Goal: Information Seeking & Learning: Check status

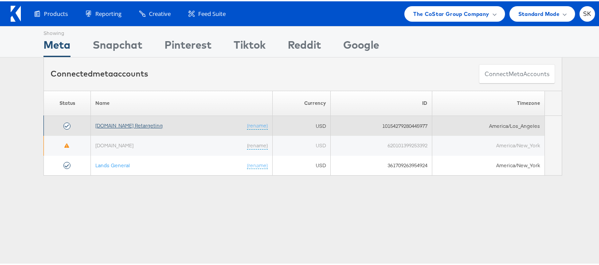
click at [142, 123] on link "[DOMAIN_NAME] Retargeting" at bounding box center [128, 124] width 67 height 7
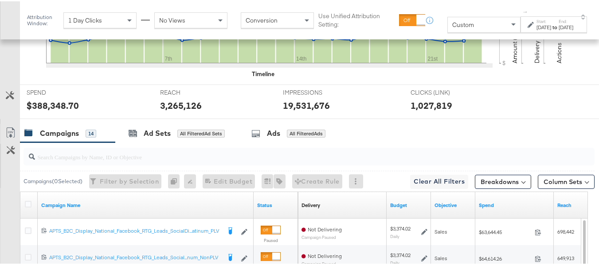
scroll to position [297, 0]
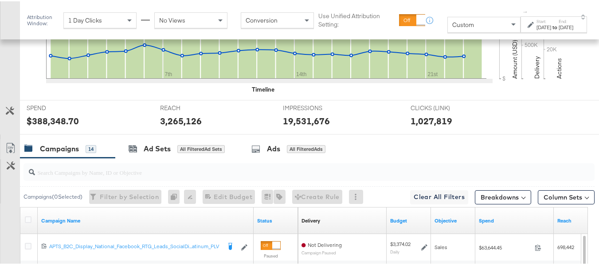
click at [464, 25] on div "Custom" at bounding box center [484, 23] width 72 height 15
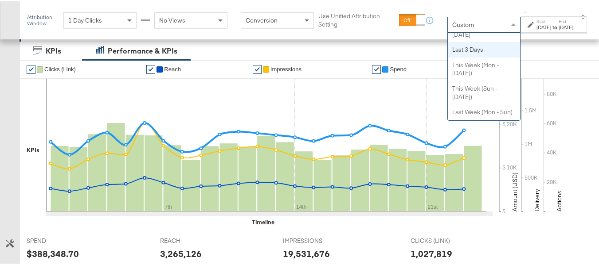
scroll to position [0, 0]
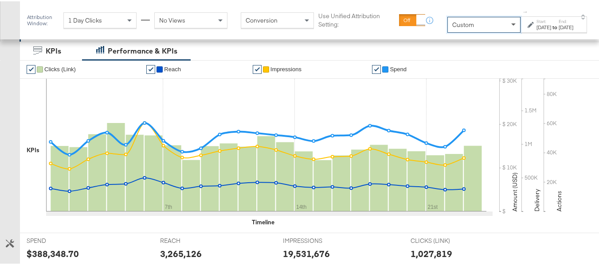
click at [511, 24] on span at bounding box center [513, 23] width 4 height 3
click at [551, 29] on strong "to" at bounding box center [555, 26] width 8 height 7
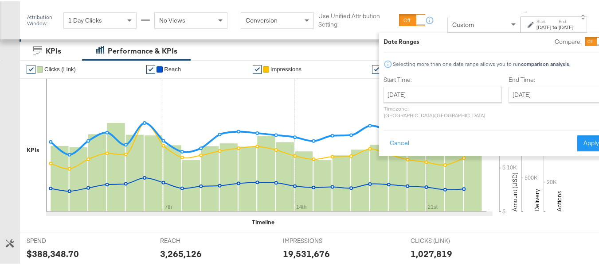
click at [441, 78] on label "Start Time:" at bounding box center [442, 78] width 118 height 8
click at [433, 90] on input "September 4th 2025" at bounding box center [442, 94] width 118 height 16
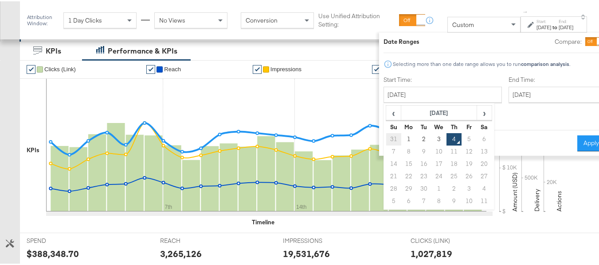
click at [386, 137] on td "31" at bounding box center [393, 138] width 15 height 12
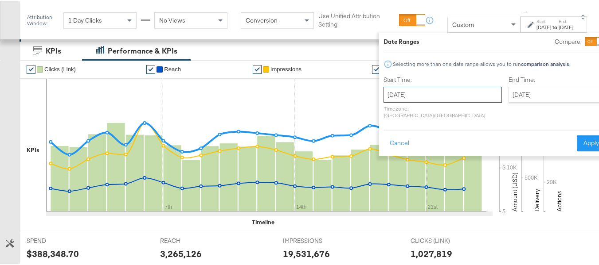
click at [427, 99] on input "August 1st 2025" at bounding box center [442, 94] width 118 height 16
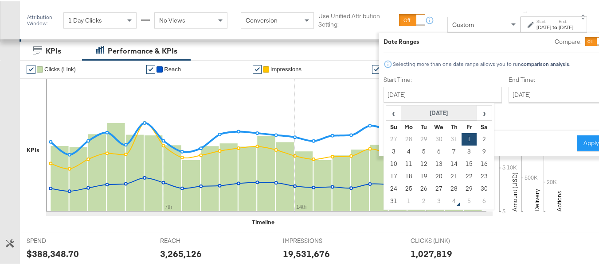
click at [436, 113] on th "August 2025" at bounding box center [439, 112] width 76 height 15
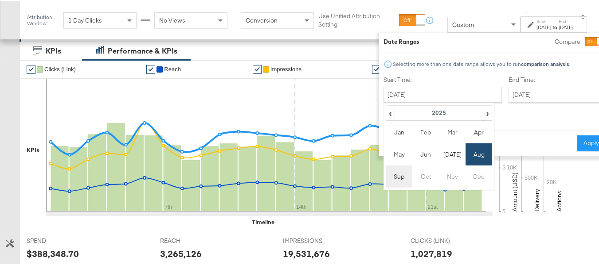
click at [386, 177] on td "Sep" at bounding box center [399, 175] width 27 height 22
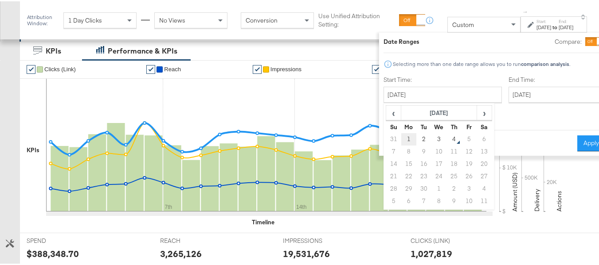
click at [401, 139] on td "1" at bounding box center [408, 138] width 15 height 12
type input "September 1st 2025"
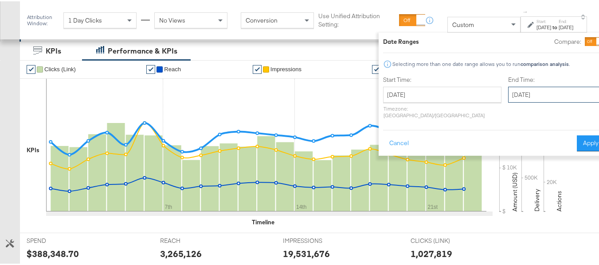
click at [514, 97] on input "September 4th 2025" at bounding box center [554, 94] width 93 height 16
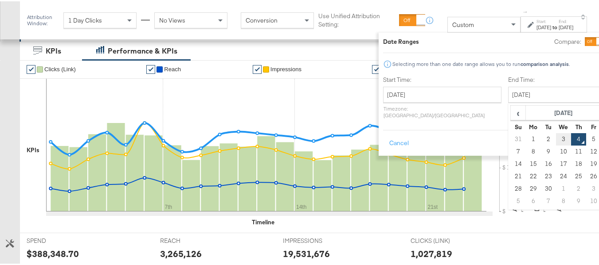
click at [556, 140] on td "3" at bounding box center [563, 138] width 15 height 12
type input "September 3rd 2025"
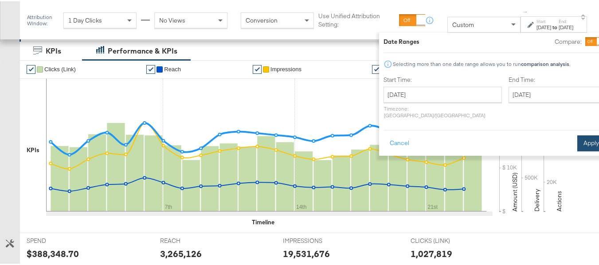
click at [577, 139] on button "Apply" at bounding box center [591, 142] width 28 height 16
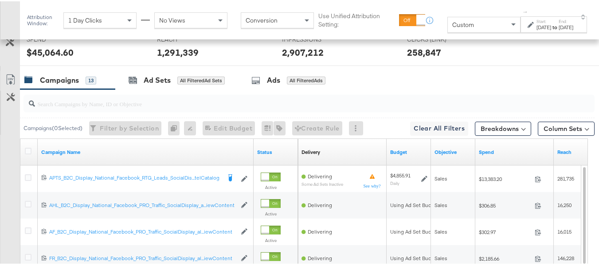
scroll to position [379, 0]
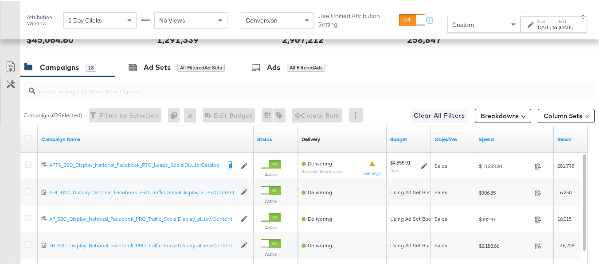
click at [59, 95] on input "search" at bounding box center [289, 86] width 509 height 17
paste input "APTS_B2C_Display_National_Facebook_RTG_Leads_SocialDisplay_Retargeting_Diamond_…"
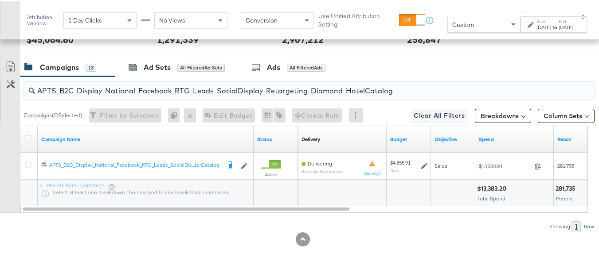
click at [105, 95] on input "APTS_B2C_Display_National_Facebook_RTG_Leads_SocialDisplay_Retargeting_Diamond_…" at bounding box center [289, 86] width 509 height 17
click at [89, 95] on input "APTS_B2C_Display_National_Facebook_RTG_Leads_SocialDisplay_Retargeting_Diamond_…" at bounding box center [289, 86] width 509 height 17
paste input "alwayson_Retargeting_DARE24_DiamondPlatinum"
click at [120, 95] on input "APTS_B2C_Display_National_Facebook_RTG_Leads_SocialDisplay_alwayson_Retargeting…" at bounding box center [289, 86] width 509 height 17
paste input "FR_B2C_Display_National_Facebook_RTG_Leads_SocialDisplay_alwayson_Retargeting_FR"
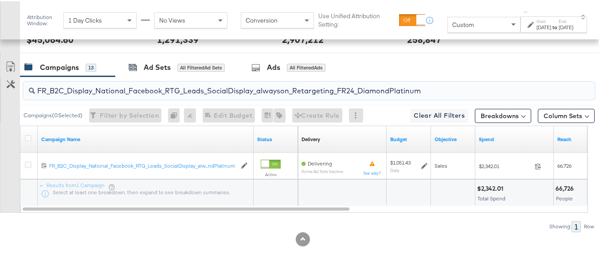
click at [157, 95] on input "FR_B2C_Display_National_Facebook_RTG_Leads_SocialDisplay_alwayson_Retargeting_F…" at bounding box center [289, 86] width 509 height 17
paste input "AF_B2C_Display_National_Facebook_RTG_Leads_SocialDisplay_alwayson_Retargeting_AF"
click at [76, 95] on input "AF_B2C_Display_National_Facebook_RTG_Leads_SocialDisplay_alwayson_Retargeting_A…" at bounding box center [289, 86] width 509 height 17
paste input "HL_B2C_Display_National_Facebook_RTG_Leads_SocialDisplay_alwayson_Retargeting_A…"
click at [126, 95] on input "AHL_B2C_Display_National_Facebook_RTG_Leads_SocialDisplay_alwayson_Retargeting_…" at bounding box center [289, 86] width 509 height 17
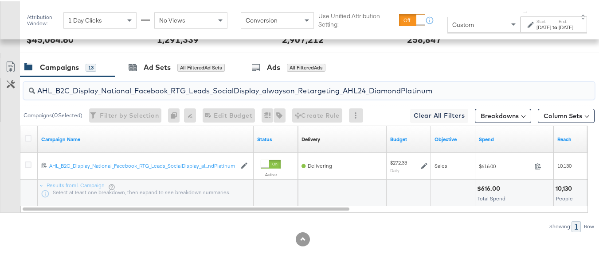
paste input "PTS_B2C_Display_National_Facebook_PRO_Traffic_SocialDisplay_alwayson_ASC_DARE24…"
click at [99, 95] on input "APTS_B2C_Display_National_Facebook_PRO_Traffic_SocialDisplay_alwayson_ASC_DARE2…" at bounding box center [289, 86] width 509 height 17
paste input "Leads_SocialDisplay_alwayson_ASC_DARE24_Purchase"
click at [142, 95] on input "APTS_B2C_Display_National_Facebook_PRO_Leads_SocialDisplay_alwayson_ASC_DARE24_…" at bounding box center [289, 86] width 509 height 17
paste input "F_B2C_Display_National_Facebook_PRO_Traffic_SocialDisplay_alwayson_ASC_AF24_Vie…"
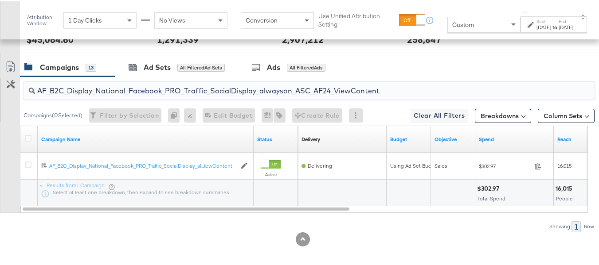
click at [186, 95] on input "AF_B2C_Display_National_Facebook_PRO_Traffic_SocialDisplay_alwayson_ASC_AF24_Vi…" at bounding box center [289, 86] width 509 height 17
paste input "FR_B2C_Display_National_Facebook_PRO_Traffic_SocialDisplay_alwayson_ASC_FR"
click at [131, 95] on input "FR_B2C_Display_National_Facebook_PRO_Traffic_SocialDisplay_alwayson_ASC_FR24_Vi…" at bounding box center [289, 86] width 509 height 17
paste input "AHL_B2C_Display_National_Facebook_PRO_Traffic_SocialDisplay_alwayson_ASC_AHL"
type input "AHL_B2C_Display_National_Facebook_PRO_Traffic_SocialDisplay_alwayson_ASC_AHL24_…"
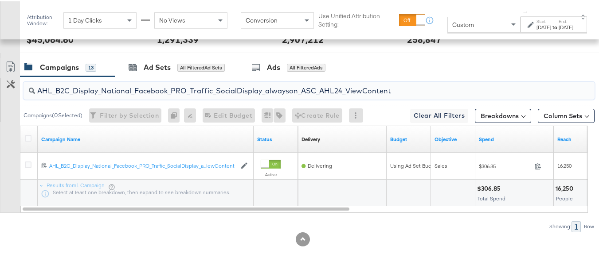
click at [390, 195] on div at bounding box center [389, 191] width 3 height 8
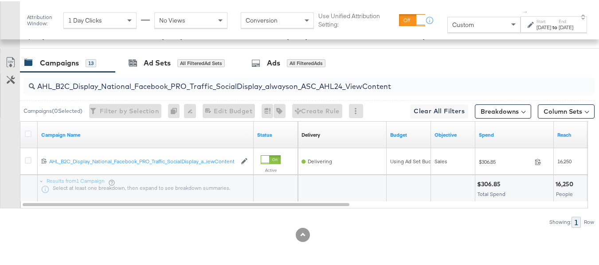
scroll to position [0, 0]
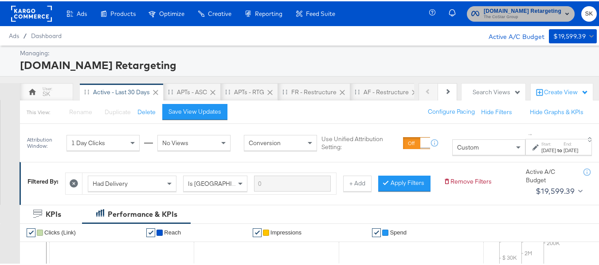
click at [506, 6] on span "Apartments.com Retargeting" at bounding box center [522, 9] width 78 height 9
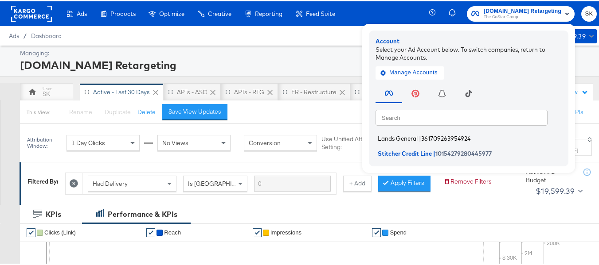
click at [385, 134] on span "Lands General" at bounding box center [398, 137] width 40 height 7
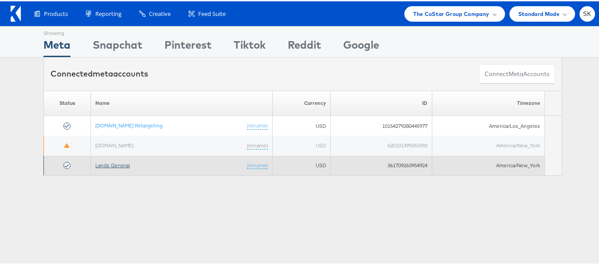
click at [114, 163] on link "Lands General" at bounding box center [112, 164] width 35 height 7
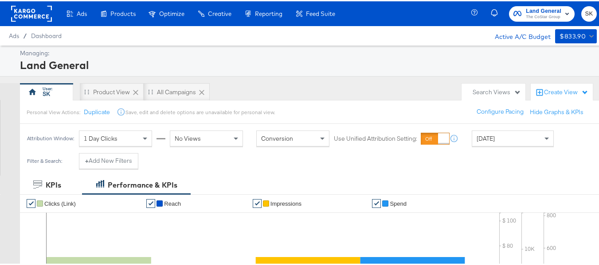
click at [512, 136] on div "Today" at bounding box center [512, 137] width 81 height 15
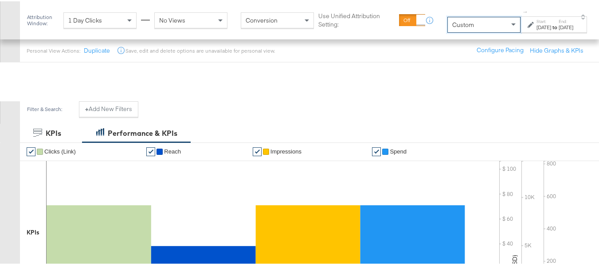
scroll to position [133, 0]
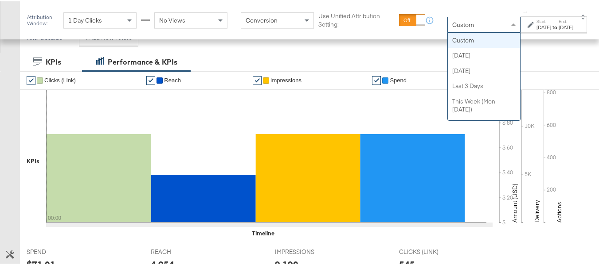
click at [461, 22] on div "Custom" at bounding box center [484, 23] width 72 height 15
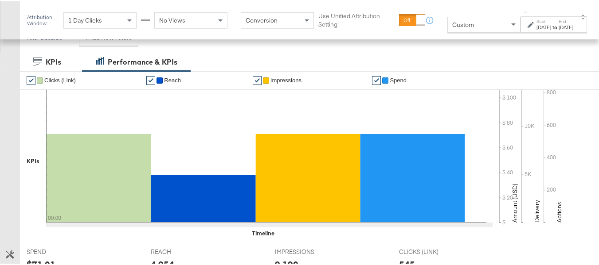
click at [536, 27] on div "Sep 4th 2025" at bounding box center [543, 26] width 15 height 7
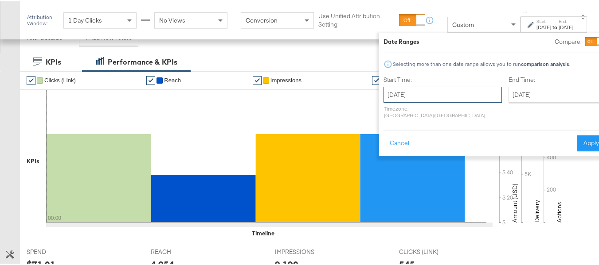
click at [419, 88] on input "September 4th 2025" at bounding box center [442, 94] width 118 height 16
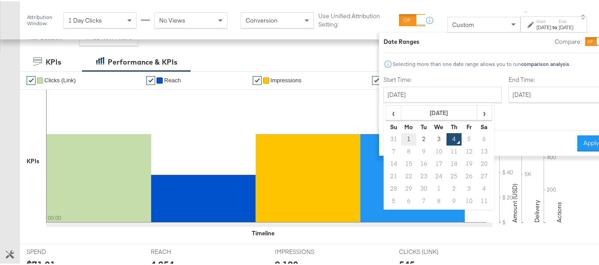
click at [401, 140] on td "1" at bounding box center [408, 138] width 15 height 12
type input "September 1st 2025"
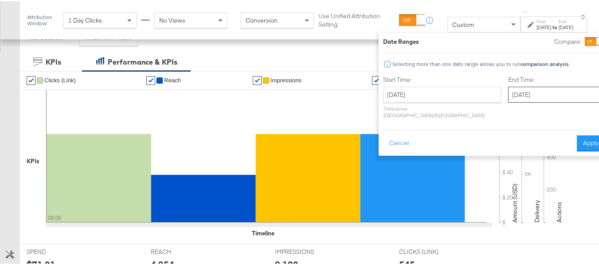
click at [530, 91] on input "September 4th 2025" at bounding box center [554, 94] width 93 height 16
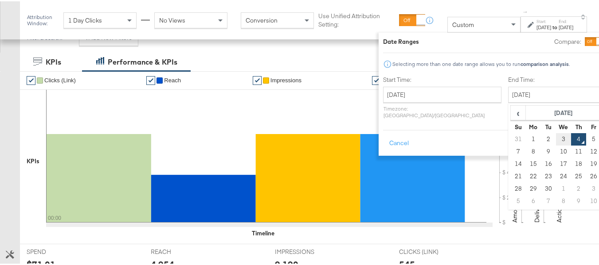
click at [556, 140] on td "3" at bounding box center [563, 138] width 15 height 12
type input "September 3rd 2025"
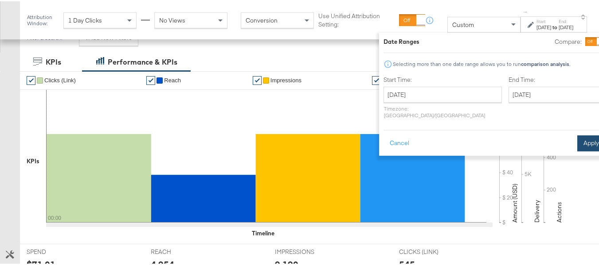
click at [577, 140] on button "Apply" at bounding box center [591, 142] width 28 height 16
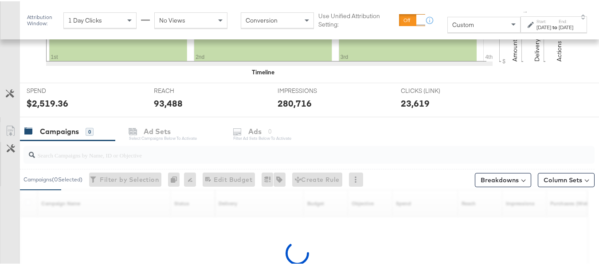
scroll to position [390, 0]
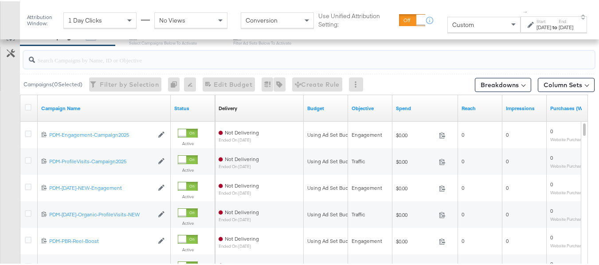
click at [106, 60] on input "search" at bounding box center [289, 55] width 509 height 17
paste input "B2C_LAND_KC_RT_Sig_24"
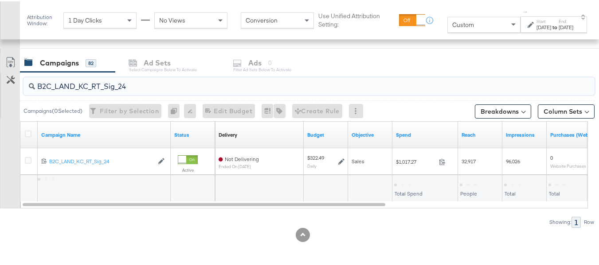
scroll to position [363, 0]
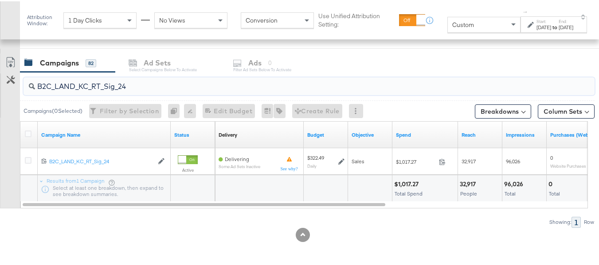
click at [133, 81] on input "B2C_LAND_KC_RT_Sig_24" at bounding box center [289, 81] width 509 height 17
paste input "B_Ecommerce_KC_Retargeting_LW&LOA_Traffic"
click at [110, 82] on input "B2B_Ecommerce_KC_Retargeting_LW&LOA_Traffic" at bounding box center [289, 81] width 509 height 17
paste input "KC_Retargeting_Prospects & Clients_Conversions"
click at [108, 83] on input "B2B_KC_Retargeting_Prospects & Clients_Conversions" at bounding box center [289, 81] width 509 height 17
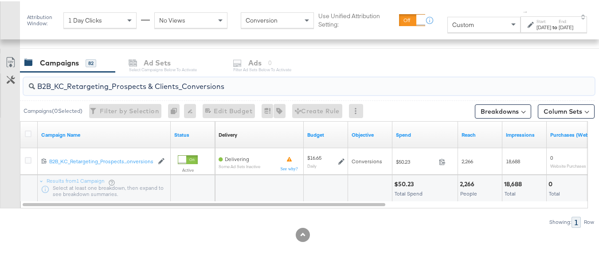
paste input "C_LAND_KC_Pros_Sig"
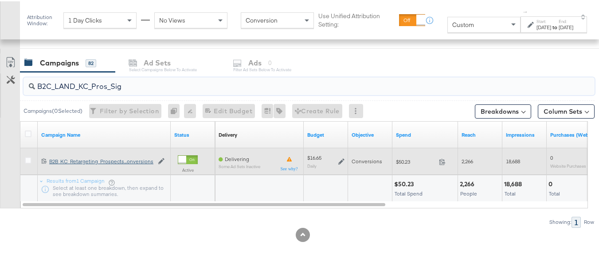
scroll to position [390, 0]
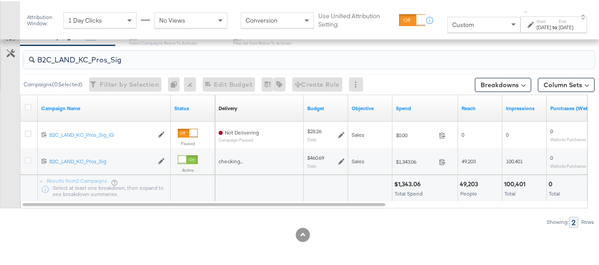
type input "B2C_LAND_KC_Pros_Sig"
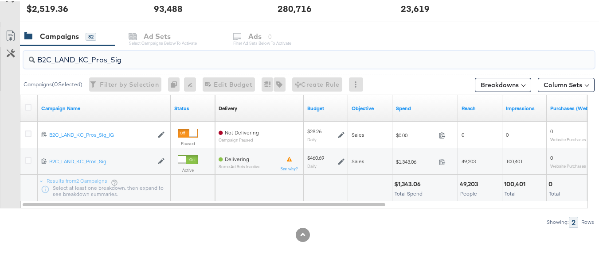
scroll to position [0, 0]
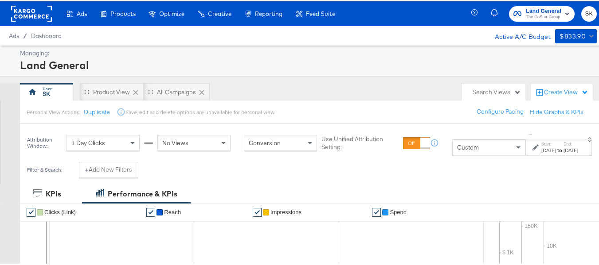
click at [531, 23] on div "Land General The CoStar Group SK" at bounding box center [539, 12] width 131 height 25
click at [528, 13] on span "The CoStar Group" at bounding box center [543, 15] width 35 height 7
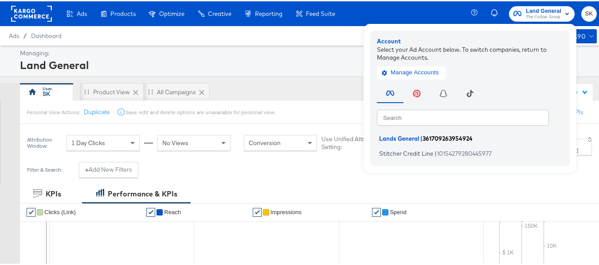
click at [405, 131] on li "Lands General | 361709263954924" at bounding box center [472, 137] width 191 height 13
click at [402, 146] on li "Stitcher Credit Line | 10154279280445977" at bounding box center [472, 152] width 191 height 13
click at [396, 154] on span "Stitcher Credit Line" at bounding box center [406, 151] width 54 height 7
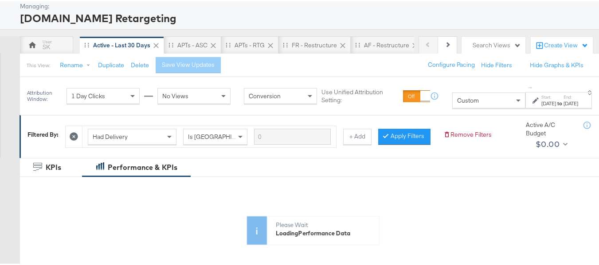
scroll to position [89, 0]
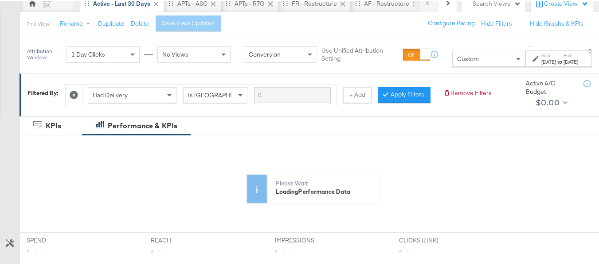
click at [473, 63] on div "Custom" at bounding box center [488, 57] width 72 height 15
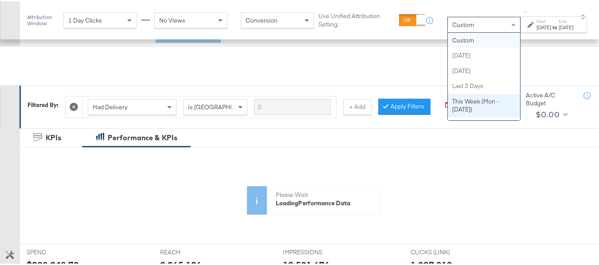
scroll to position [133, 0]
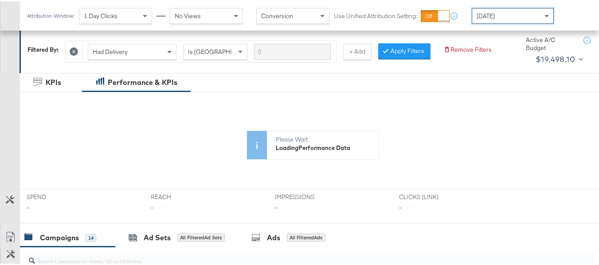
click at [533, 19] on div "Today" at bounding box center [512, 14] width 81 height 15
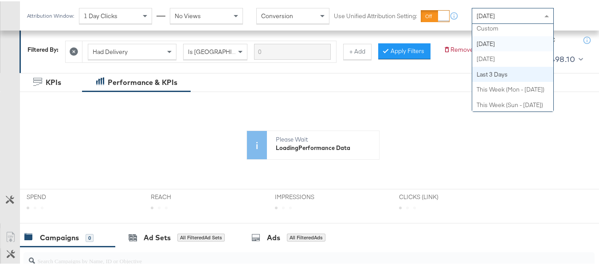
scroll to position [0, 0]
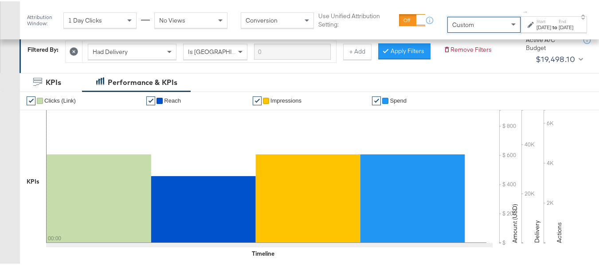
click at [536, 21] on label "Start:" at bounding box center [543, 20] width 15 height 6
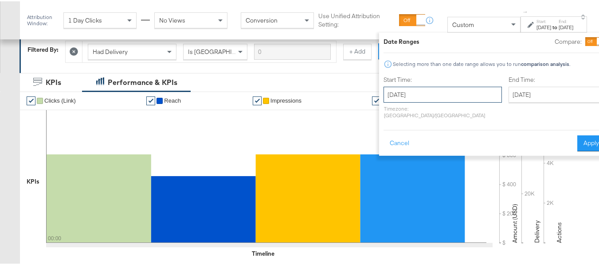
click at [424, 92] on input "September 4th 2025" at bounding box center [442, 94] width 118 height 16
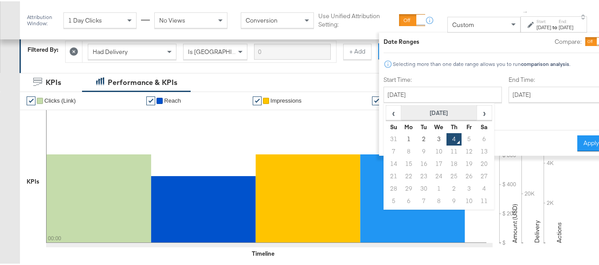
click at [421, 106] on th "September 2025" at bounding box center [439, 112] width 76 height 15
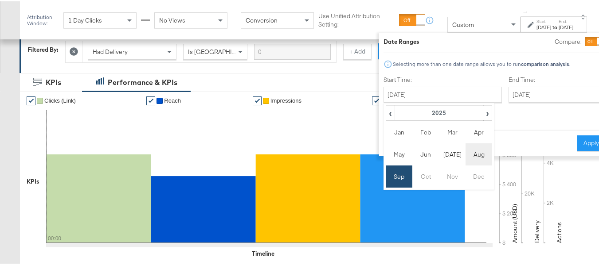
click at [465, 155] on td "Aug" at bounding box center [478, 153] width 27 height 22
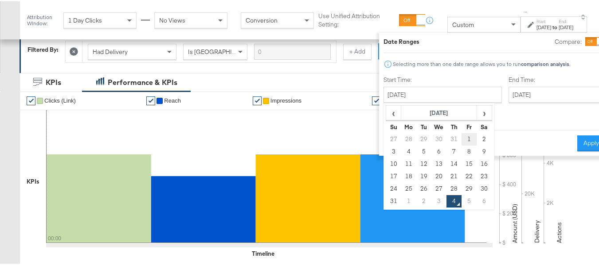
click at [462, 135] on td "1" at bounding box center [469, 138] width 15 height 12
type input "August 1st 2025"
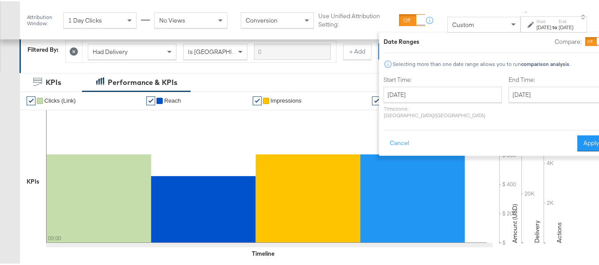
click at [520, 83] on div "End Time: September 4th 2025 ‹ September 2025 › Su Mo Tu We Th Fr Sa 31 1 2 3 4…" at bounding box center [556, 97] width 97 height 47
click at [522, 95] on input "September 4th 2025" at bounding box center [554, 94] width 93 height 16
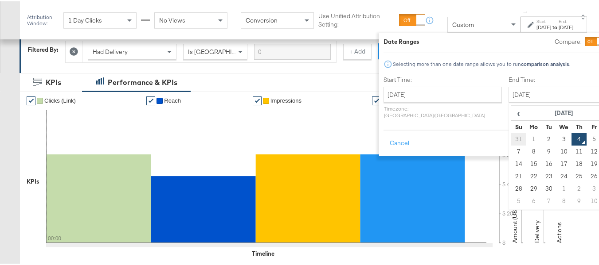
click at [511, 136] on td "31" at bounding box center [518, 138] width 15 height 12
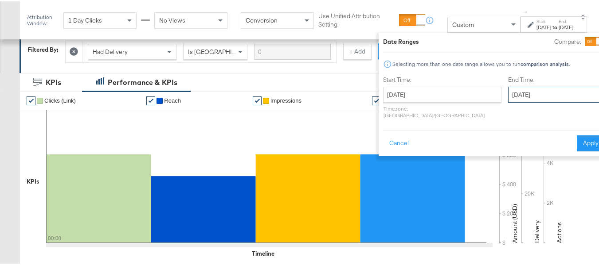
click at [519, 94] on input "August 1st 2025" at bounding box center [554, 94] width 93 height 16
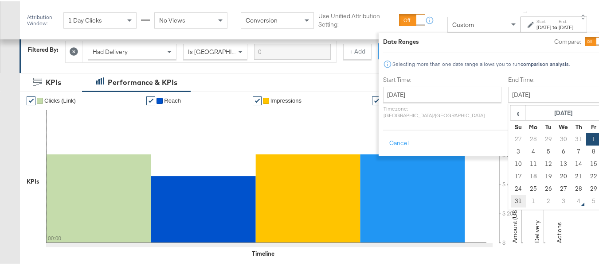
click at [510, 201] on td "31" at bounding box center [517, 200] width 15 height 12
type input "August 31st 2025"
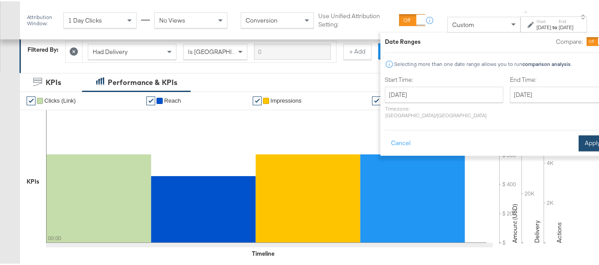
click at [578, 138] on button "Apply" at bounding box center [592, 142] width 28 height 16
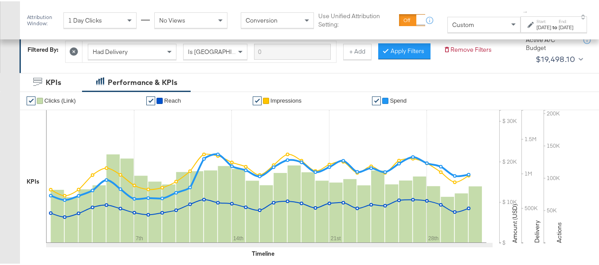
click at [447, 7] on div "Custom ↑ Start: Aug 1st 2025 to End: Aug 31st 2025" at bounding box center [517, 19] width 140 height 25
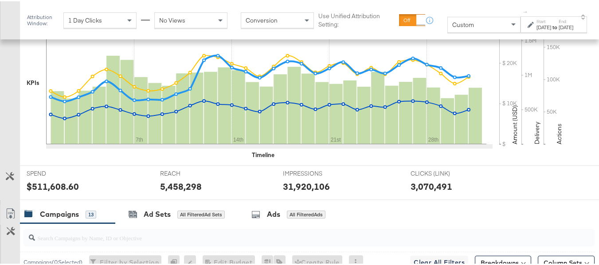
scroll to position [355, 0]
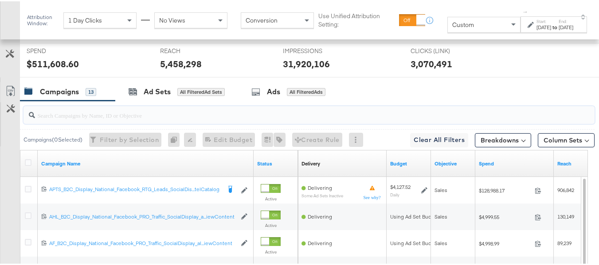
click at [99, 119] on input "search" at bounding box center [289, 110] width 509 height 17
paste input "APTS_B2C_Display_National_Facebook_RTG_Leads_SocialDisplay_Retargeting_Diamond_…"
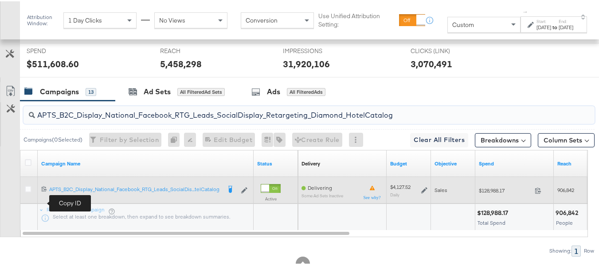
click at [42, 191] on icon at bounding box center [44, 187] width 5 height 5
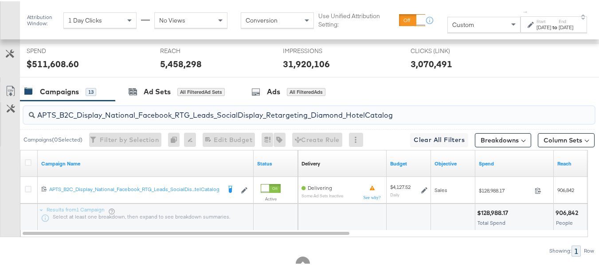
click at [118, 119] on input "APTS_B2C_Display_National_Facebook_RTG_Leads_SocialDisplay_Retargeting_Diamond_…" at bounding box center [289, 110] width 509 height 17
paste input "alwayson_Retargeting_DARE24_DiamondPlatinum"
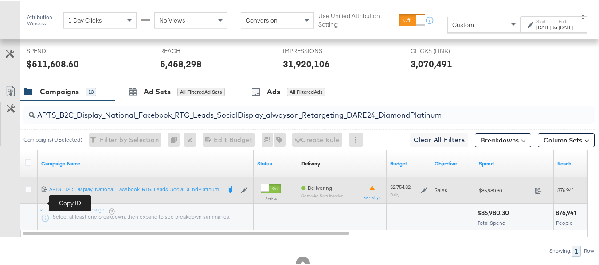
click at [43, 191] on icon at bounding box center [44, 188] width 6 height 6
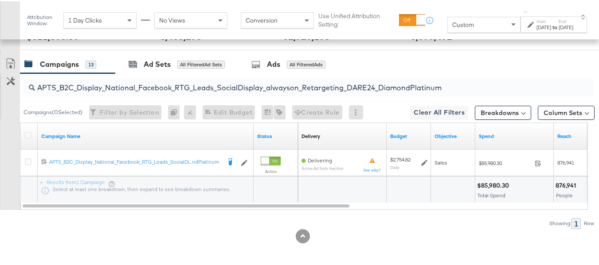
scroll to position [397, 0]
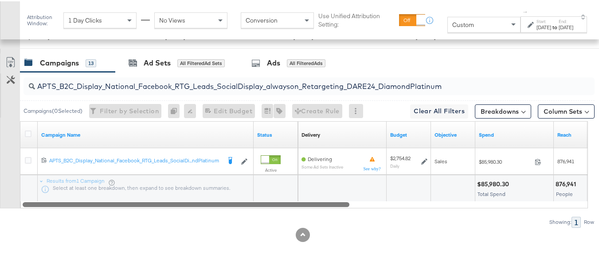
drag, startPoint x: 303, startPoint y: 203, endPoint x: 10, endPoint y: 164, distance: 295.6
click at [0, 214] on div "APTS_B2C_Display_National_Facebook_RTG_Leads_SocialDisplay_alwayson_Retargeting…" at bounding box center [297, 149] width 594 height 156
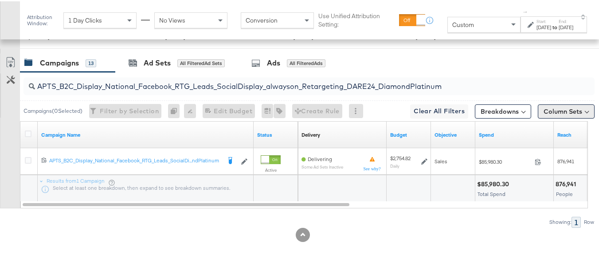
click at [552, 107] on button "Column Sets" at bounding box center [566, 110] width 57 height 14
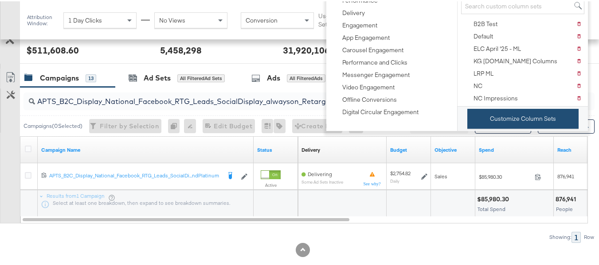
scroll to position [352, 0]
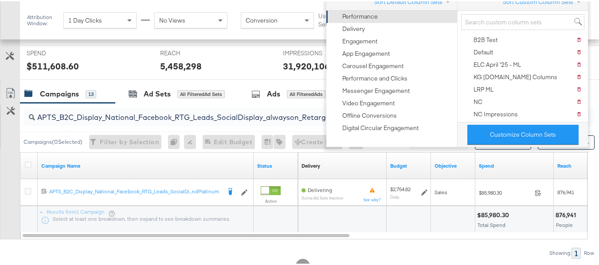
click at [375, 14] on div "Performance" at bounding box center [359, 15] width 35 height 8
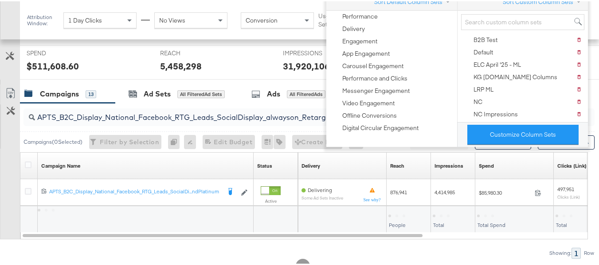
click at [0, 141] on div "Customize KPIs Export as CSV" at bounding box center [10, 160] width 20 height 155
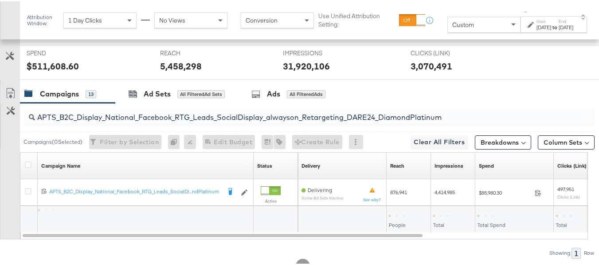
scroll to position [397, 0]
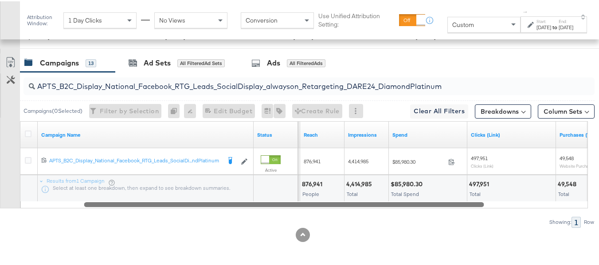
drag, startPoint x: 295, startPoint y: 206, endPoint x: 359, endPoint y: 202, distance: 64.8
click at [359, 202] on div at bounding box center [284, 203] width 400 height 8
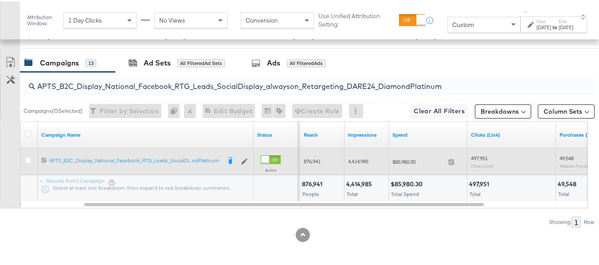
click at [405, 164] on span "$85,980.30" at bounding box center [418, 160] width 52 height 7
copy div "$85,980.30"
click at [359, 161] on span "4,414,985" at bounding box center [358, 160] width 20 height 7
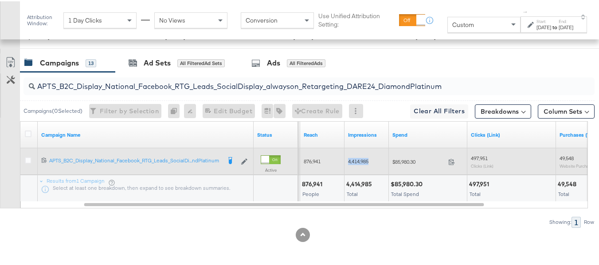
click at [359, 161] on span "4,414,985" at bounding box center [358, 160] width 20 height 7
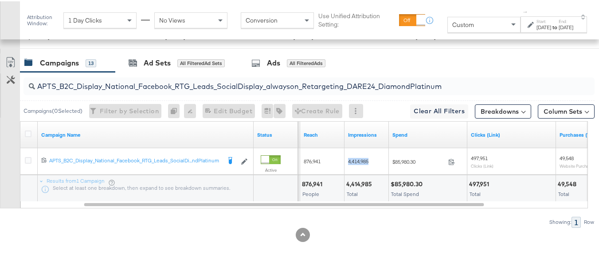
copy span "4,414,985"
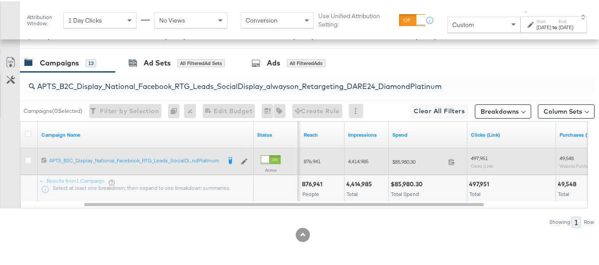
click at [483, 155] on span "497,951" at bounding box center [479, 157] width 17 height 7
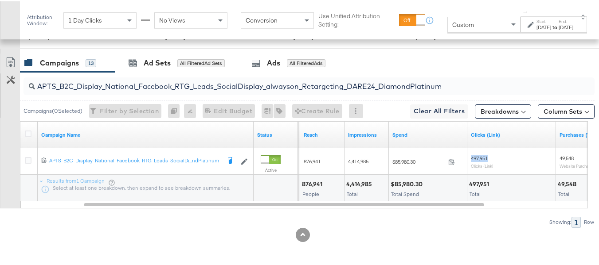
copy span "497,951"
click at [428, 180] on div at bounding box center [445, 183] width 40 height 8
click at [116, 89] on input "APTS_B2C_Display_National_Facebook_RTG_Leads_SocialDisplay_alwayson_Retargeting…" at bounding box center [289, 81] width 509 height 17
paste input "Retargeting_Diamond_HotelCatalog"
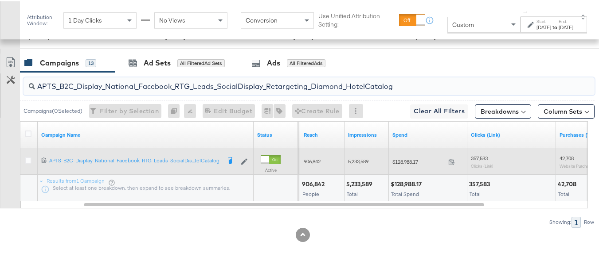
click at [405, 160] on span "$128,988.17" at bounding box center [418, 160] width 52 height 7
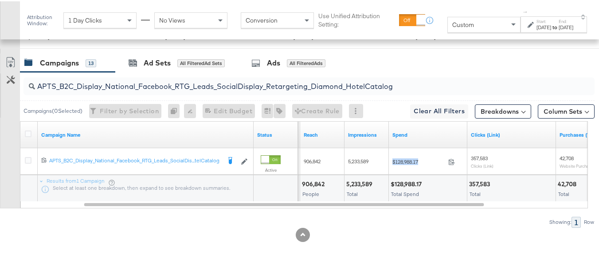
copy div "$128,988.17"
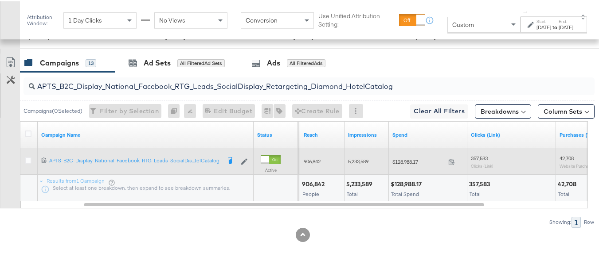
click at [478, 158] on span "357,583" at bounding box center [479, 157] width 17 height 7
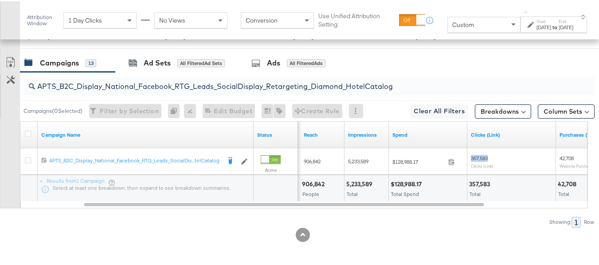
copy span "357,583"
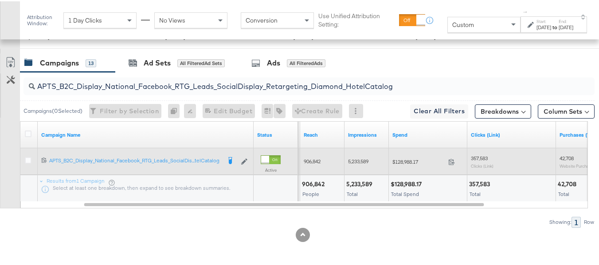
click at [356, 158] on span "5,233,589" at bounding box center [358, 160] width 20 height 7
copy span "5,233,589"
click at [486, 159] on span "357,583" at bounding box center [479, 157] width 17 height 7
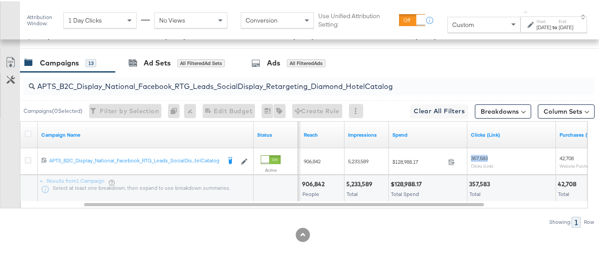
copy span "357,583"
click at [134, 90] on div "APTS_B2C_Display_National_Facebook_RTG_Leads_SocialDisplay_Retargeting_Diamond_…" at bounding box center [308, 85] width 571 height 18
paste input "alwayson_Retargeting_DARE24_DiamondPlatinum"
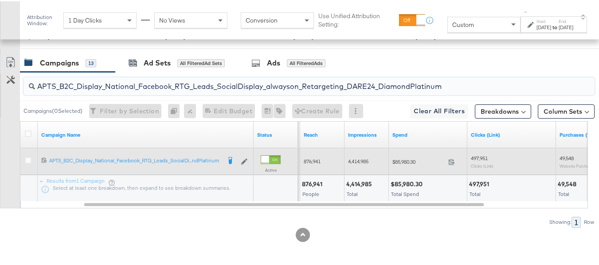
click at [407, 157] on span "$85,980.30" at bounding box center [418, 160] width 52 height 7
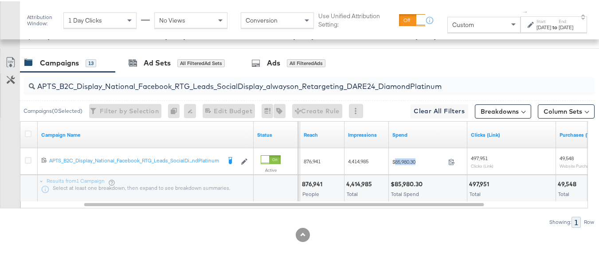
copy span "85,980.30"
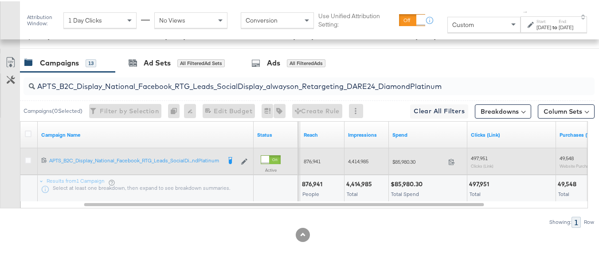
click at [358, 159] on span "4,414,985" at bounding box center [358, 160] width 20 height 7
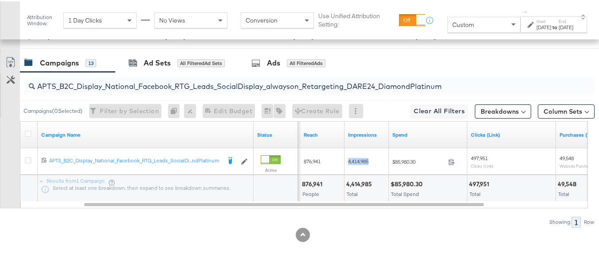
copy span "4,414,985"
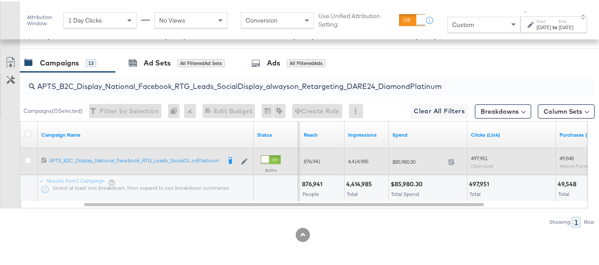
click at [484, 158] on span "497,951" at bounding box center [479, 157] width 17 height 7
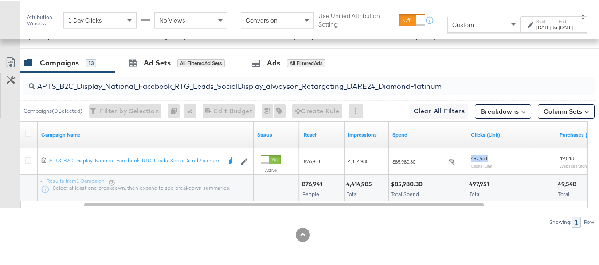
copy span "497,951"
click at [104, 87] on input "APTS_B2C_Display_National_Facebook_RTG_Leads_SocialDisplay_alwayson_Retargeting…" at bounding box center [289, 81] width 509 height 17
click at [113, 86] on input "APTS_B2C_Display_National_Facebook_RTG_Leads_SocialDisplay_alwayson_Retargeting…" at bounding box center [289, 81] width 509 height 17
paste input "FR_B2C_Display_National_Facebook_RTG_Leads_SocialDisplay_alwayson_Retargeting_FR"
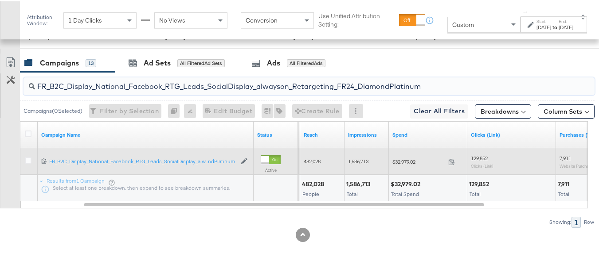
click at [395, 160] on span "$32,979.02" at bounding box center [418, 160] width 52 height 7
click at [355, 157] on span "1,586,713" at bounding box center [358, 160] width 20 height 7
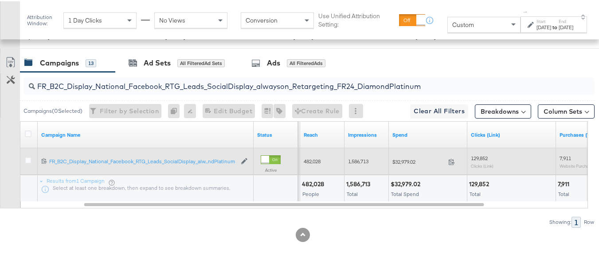
click at [474, 157] on span "129,852" at bounding box center [479, 157] width 17 height 7
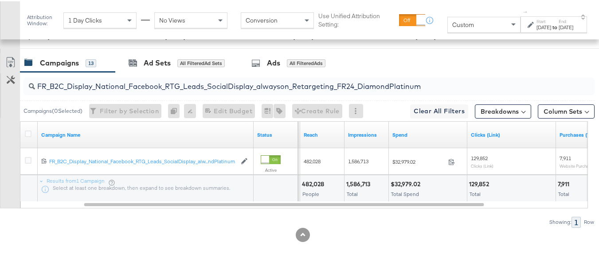
click at [184, 74] on input "FR_B2C_Display_National_Facebook_RTG_Leads_SocialDisplay_alwayson_Retargeting_F…" at bounding box center [289, 81] width 509 height 17
paste input "AF_B2C_Display_National_Facebook_RTG_Leads_SocialDisplay_alwayson_Retargeting_AF"
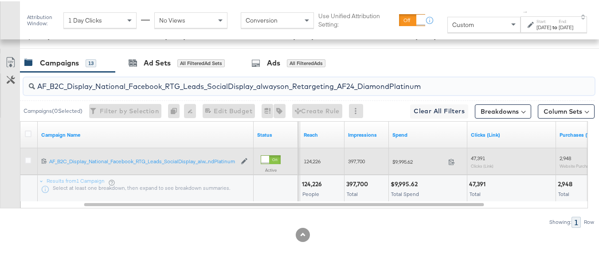
click at [413, 162] on span "$9,995.62" at bounding box center [418, 160] width 52 height 7
click at [343, 165] on div "124,226" at bounding box center [322, 160] width 44 height 14
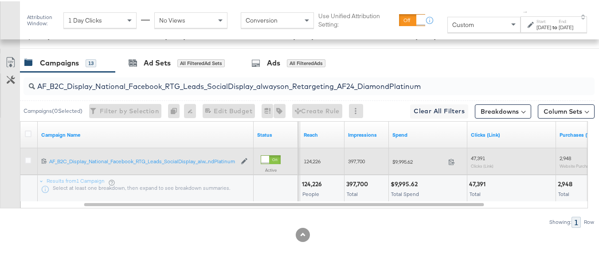
click at [349, 157] on span "397,700" at bounding box center [356, 160] width 17 height 7
click at [404, 161] on span "$9,995.62" at bounding box center [418, 160] width 52 height 7
click at [472, 157] on span "47,391" at bounding box center [478, 157] width 14 height 7
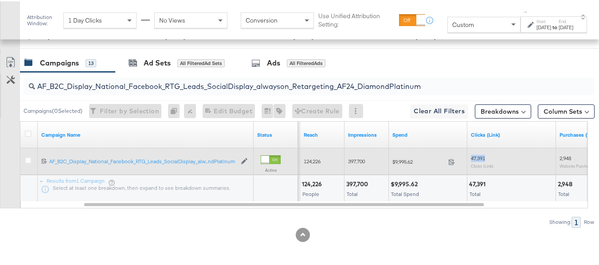
click at [472, 157] on span "47,391" at bounding box center [478, 157] width 14 height 7
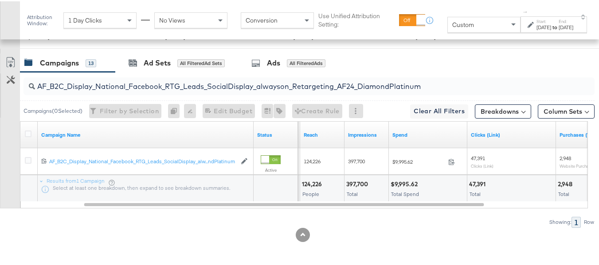
click at [112, 77] on input "AF_B2C_Display_National_Facebook_RTG_Leads_SocialDisplay_alwayson_Retargeting_A…" at bounding box center [289, 81] width 509 height 17
paste input "HL_B2C_Display_National_Facebook_RTG_Leads_SocialDisplay_alwayson_Retargeting_A…"
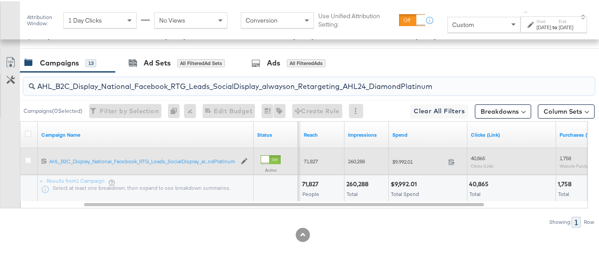
click at [395, 164] on div "$9,992.01 9992.01" at bounding box center [428, 161] width 78 height 14
click at [356, 161] on span "260,288" at bounding box center [356, 160] width 17 height 7
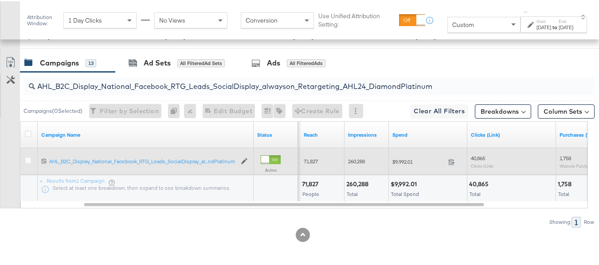
click at [478, 158] on span "40,865" at bounding box center [478, 157] width 14 height 7
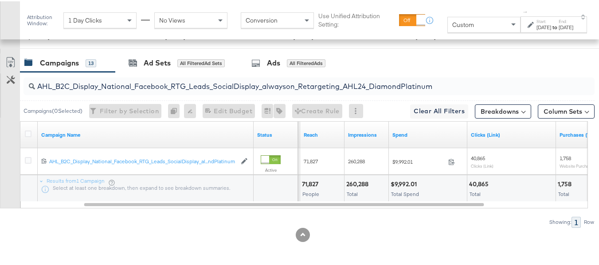
click at [131, 79] on input "AHL_B2C_Display_National_Facebook_RTG_Leads_SocialDisplay_alwayson_Retargeting_…" at bounding box center [289, 81] width 509 height 17
paste input "PTS_B2C_Display_National_Facebook_PRO_Traffic_SocialDisplay_alwayson_ASC_DARE24…"
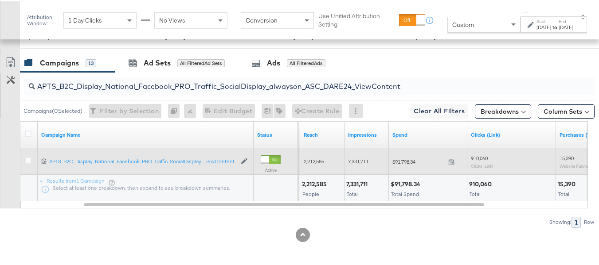
click at [410, 155] on div "$91,798.34 91798.34" at bounding box center [428, 161] width 78 height 14
click at [353, 158] on span "7,331,711" at bounding box center [358, 160] width 20 height 7
click at [491, 156] on div "910,060 Clicks (Link)" at bounding box center [512, 161] width 82 height 14
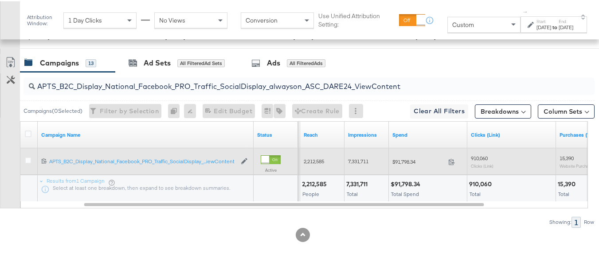
click at [491, 156] on div "910,060 Clicks (Link)" at bounding box center [512, 161] width 82 height 14
click at [479, 156] on span "910,060" at bounding box center [479, 157] width 17 height 7
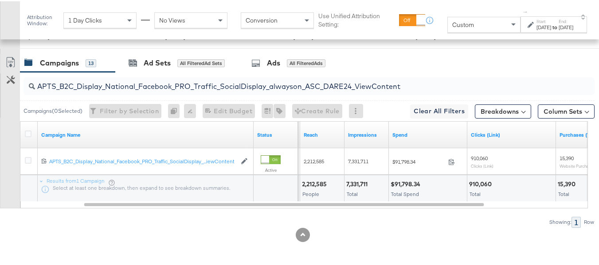
click at [160, 86] on input "APTS_B2C_Display_National_Facebook_PRO_Traffic_SocialDisplay_alwayson_ASC_DARE2…" at bounding box center [289, 81] width 509 height 17
paste input "Leads_SocialDisplay_alwayson_ASC_DARE24_Purchase"
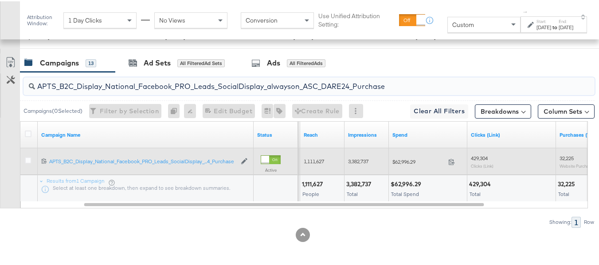
click at [410, 165] on div "$62,996.29 62996.29" at bounding box center [428, 161] width 78 height 14
click at [357, 159] on span "3,382,737" at bounding box center [358, 160] width 20 height 7
click at [483, 155] on span "429,304" at bounding box center [479, 157] width 17 height 7
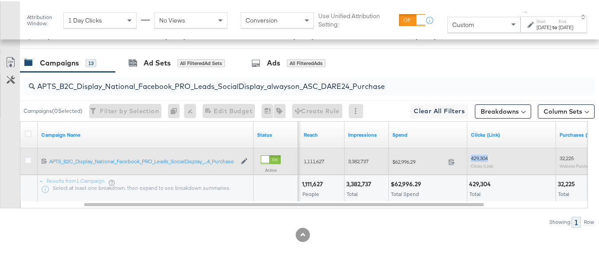
click at [483, 155] on span "429,304" at bounding box center [479, 157] width 17 height 7
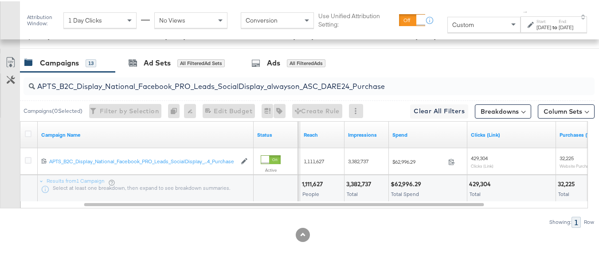
click at [117, 82] on input "APTS_B2C_Display_National_Facebook_PRO_Leads_SocialDisplay_alwayson_ASC_DARE24_…" at bounding box center [289, 81] width 509 height 17
paste input "F_B2C_Display_National_Facebook_PRO_Traffic_SocialDisplay_alwayson_ASC_AF24_Vie…"
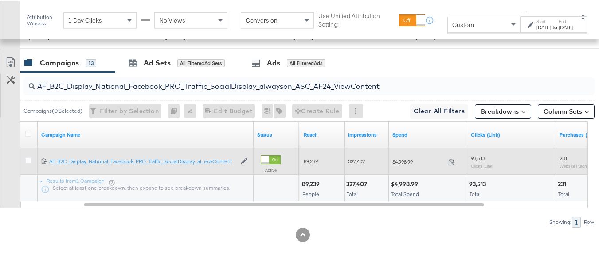
click at [410, 160] on span "$4,998.99" at bounding box center [418, 160] width 52 height 7
click at [406, 158] on span "$4,998.99" at bounding box center [418, 160] width 52 height 7
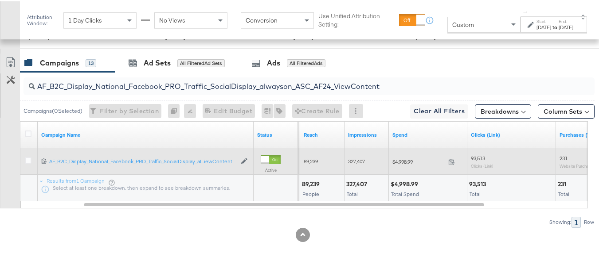
click at [355, 162] on span "327,407" at bounding box center [356, 160] width 17 height 7
click at [482, 159] on span "93,513" at bounding box center [478, 157] width 14 height 7
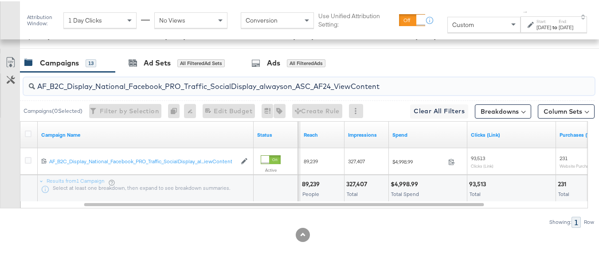
click at [141, 84] on input "AF_B2C_Display_National_Facebook_PRO_Traffic_SocialDisplay_alwayson_ASC_AF24_Vi…" at bounding box center [289, 81] width 509 height 17
paste input "FR_B2C_Display_National_Facebook_PRO_Traffic_SocialDisplay_alwayson_ASC_FR"
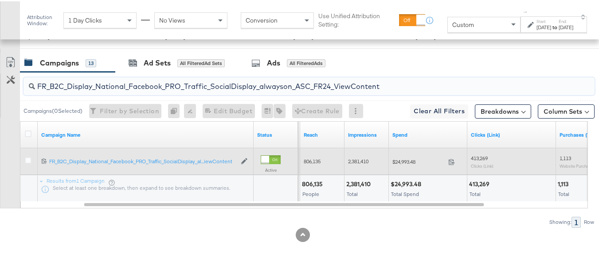
click at [408, 155] on div "$24,993.48 24993.48" at bounding box center [428, 161] width 78 height 14
click at [351, 162] on span "2,381,410" at bounding box center [358, 160] width 20 height 7
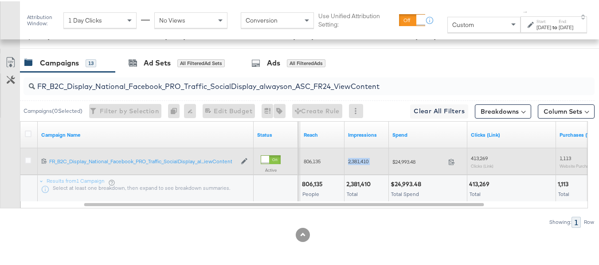
click at [351, 162] on span "2,381,410" at bounding box center [358, 160] width 20 height 7
click at [486, 159] on span "413,269" at bounding box center [479, 157] width 17 height 7
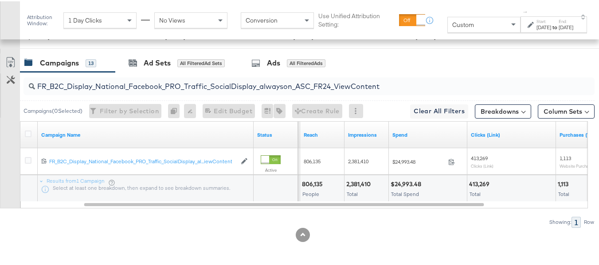
click at [109, 76] on input "FR_B2C_Display_National_Facebook_PRO_Traffic_SocialDisplay_alwayson_ASC_FR24_Vi…" at bounding box center [289, 81] width 509 height 17
paste input "AHL_B2C_Display_National_Facebook_PRO_Traffic_SocialDisplay_alwayson_ASC_AHL"
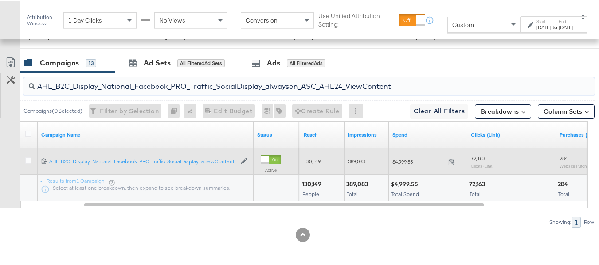
click at [397, 162] on span "$4,999.55" at bounding box center [418, 160] width 52 height 7
click at [350, 160] on span "389,083" at bounding box center [356, 160] width 17 height 7
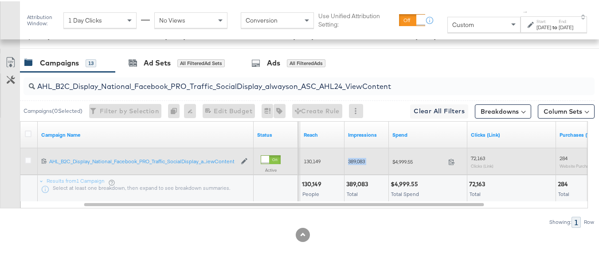
click at [350, 160] on span "389,083" at bounding box center [356, 160] width 17 height 7
click at [474, 156] on span "72,163" at bounding box center [478, 157] width 14 height 7
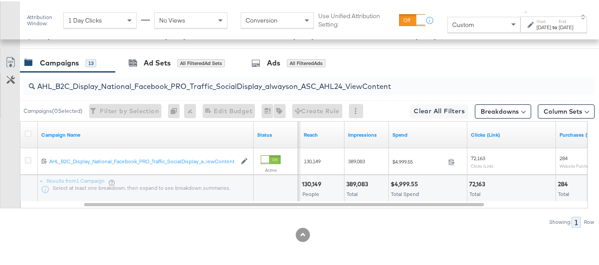
click at [265, 84] on input "AHL_B2C_Display_National_Facebook_PRO_Traffic_SocialDisplay_alwayson_ASC_AHL24_…" at bounding box center [289, 81] width 509 height 17
click at [113, 90] on input "AHL_B2C_Display_National_Facebook_PRO_Traffic_SocialDisplay_alwayson_ASC_AHL24_…" at bounding box center [289, 81] width 509 height 17
paste input "PTS_B2C_Display_National_Facebook_RTG_Leads_SocialDisplay_Retargeting_Diamond_H…"
type input "APTS_B2C_Display_National_Facebook_RTG_Leads_SocialDisplay_Retargeting_Diamond_…"
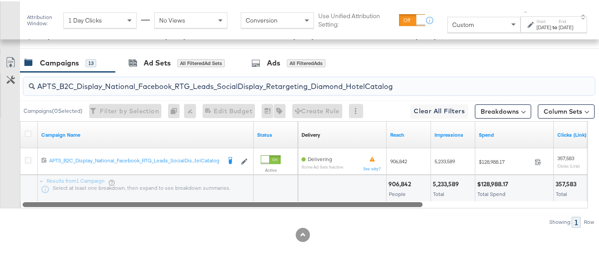
drag, startPoint x: 136, startPoint y: 206, endPoint x: 18, endPoint y: 206, distance: 118.3
click at [18, 206] on div "Customize KPIs Export as CSV Campaign Name Status Delivery Sorting Unavailable …" at bounding box center [297, 163] width 594 height 87
click at [371, 202] on div at bounding box center [223, 203] width 400 height 8
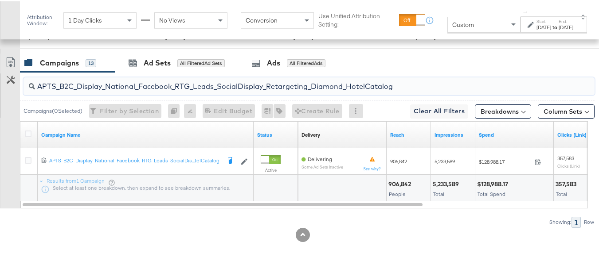
click at [98, 80] on input "APTS_B2C_Display_National_Facebook_RTG_Leads_SocialDisplay_Retargeting_Diamond_…" at bounding box center [289, 81] width 509 height 17
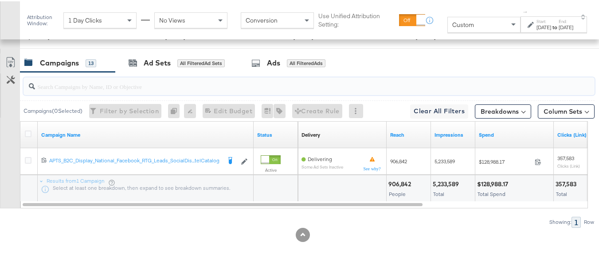
type input "\"
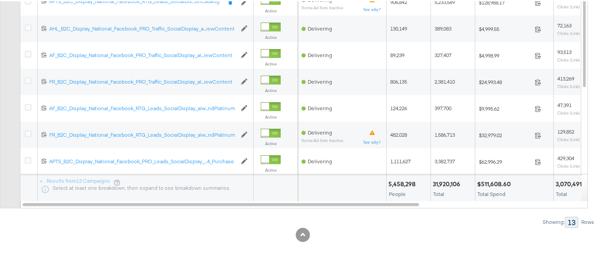
scroll to position [0, 0]
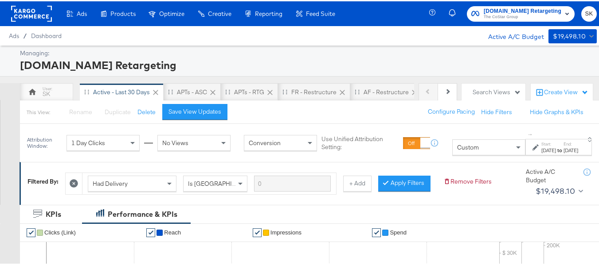
click at [40, 13] on rect at bounding box center [31, 12] width 41 height 16
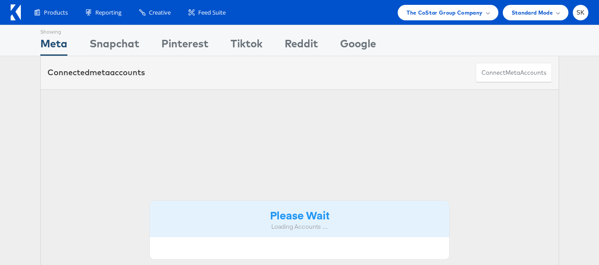
click at [578, 14] on span "SK" at bounding box center [580, 13] width 8 height 6
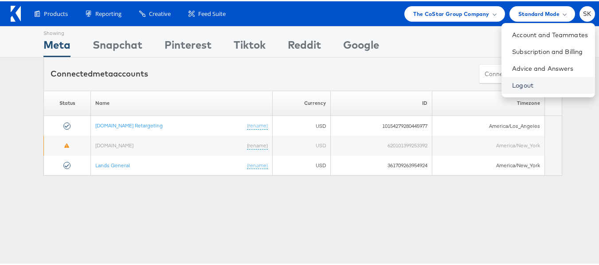
click at [518, 86] on link "Logout" at bounding box center [550, 84] width 76 height 9
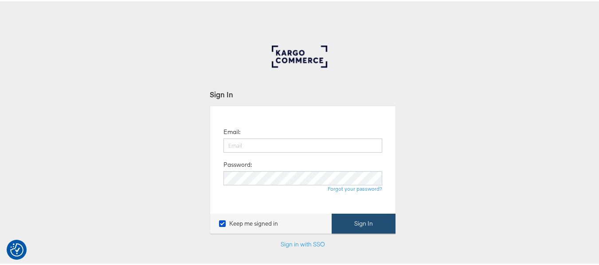
type input "[PERSON_NAME][EMAIL_ADDRESS][DOMAIN_NAME]"
click at [358, 224] on button "Sign In" at bounding box center [363, 223] width 64 height 20
